Goal: Task Accomplishment & Management: Use online tool/utility

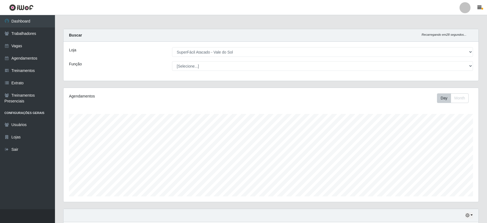
select select "502"
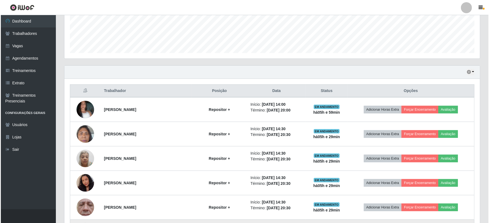
scroll to position [142, 0]
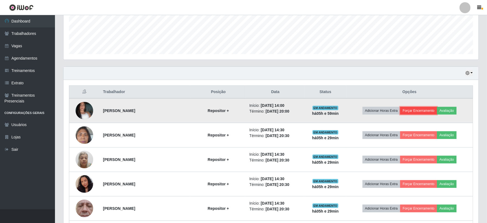
click at [425, 110] on button "Forçar Encerramento" at bounding box center [418, 111] width 37 height 8
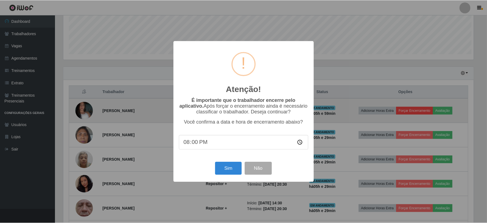
scroll to position [114, 412]
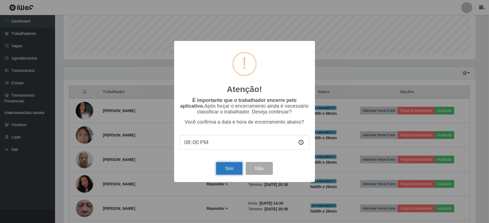
click at [233, 167] on button "Sim" at bounding box center [229, 168] width 27 height 13
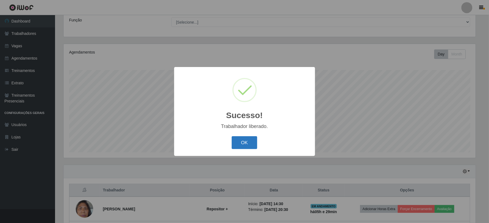
click at [244, 142] on button "OK" at bounding box center [245, 142] width 26 height 13
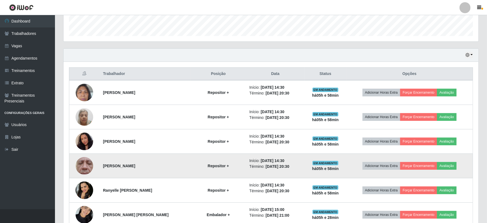
scroll to position [183, 0]
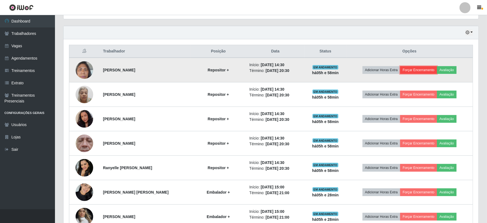
click at [421, 71] on button "Forçar Encerramento" at bounding box center [418, 70] width 37 height 8
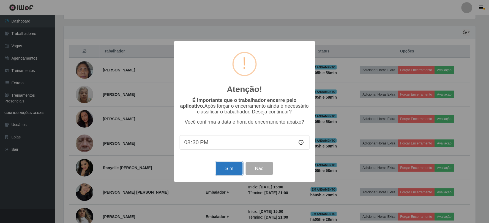
click at [232, 172] on button "Sim" at bounding box center [229, 168] width 27 height 13
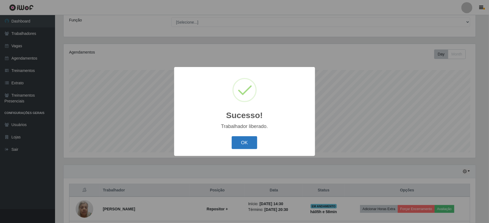
click at [247, 144] on button "OK" at bounding box center [245, 142] width 26 height 13
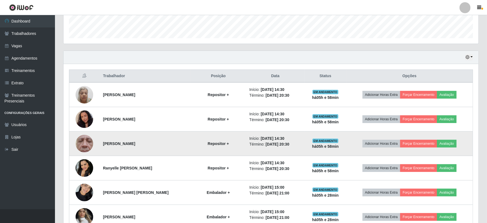
scroll to position [227, 0]
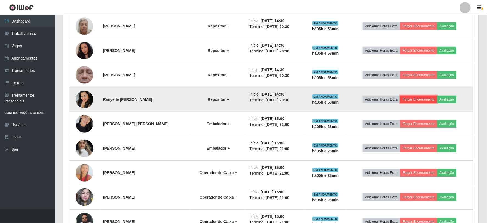
click at [415, 98] on button "Forçar Encerramento" at bounding box center [418, 100] width 37 height 8
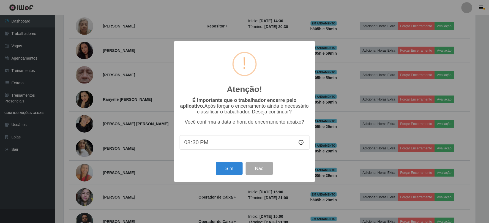
click at [225, 163] on div "Sim Não" at bounding box center [245, 169] width 130 height 16
click at [227, 168] on button "Sim" at bounding box center [229, 168] width 27 height 13
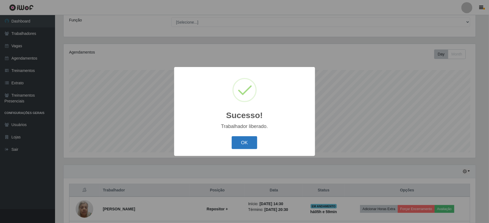
click at [238, 141] on button "OK" at bounding box center [245, 142] width 26 height 13
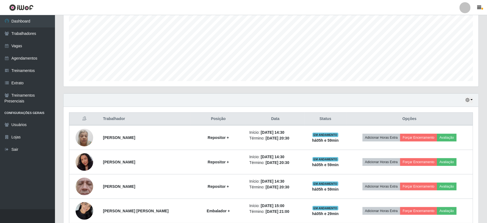
scroll to position [136, 0]
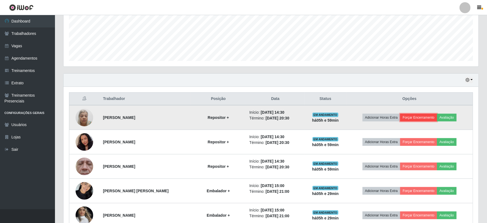
click at [422, 116] on button "Forçar Encerramento" at bounding box center [418, 118] width 37 height 8
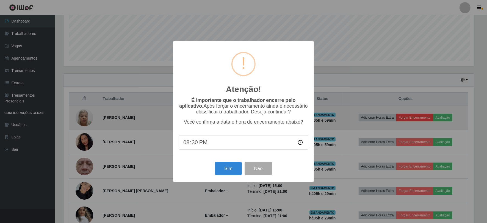
scroll to position [114, 412]
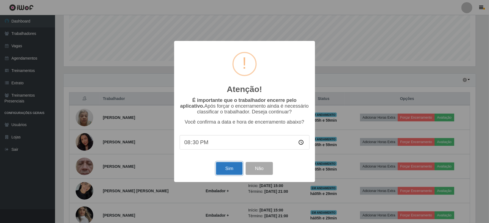
click at [227, 168] on button "Sim" at bounding box center [229, 168] width 27 height 13
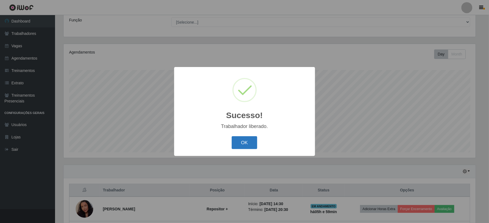
click at [241, 144] on button "OK" at bounding box center [245, 142] width 26 height 13
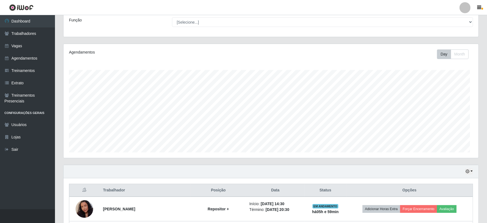
scroll to position [0, 0]
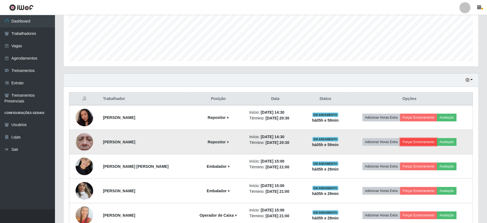
click at [423, 141] on button "Forçar Encerramento" at bounding box center [418, 142] width 37 height 8
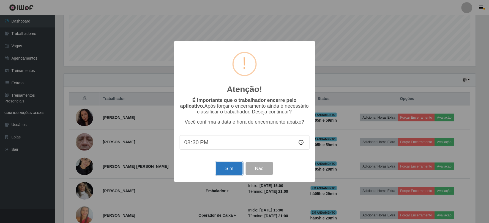
click at [233, 171] on button "Sim" at bounding box center [229, 168] width 27 height 13
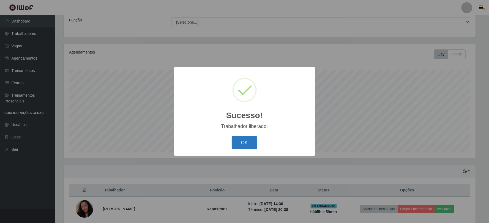
click at [248, 142] on button "OK" at bounding box center [245, 142] width 26 height 13
